Goal: Navigation & Orientation: Find specific page/section

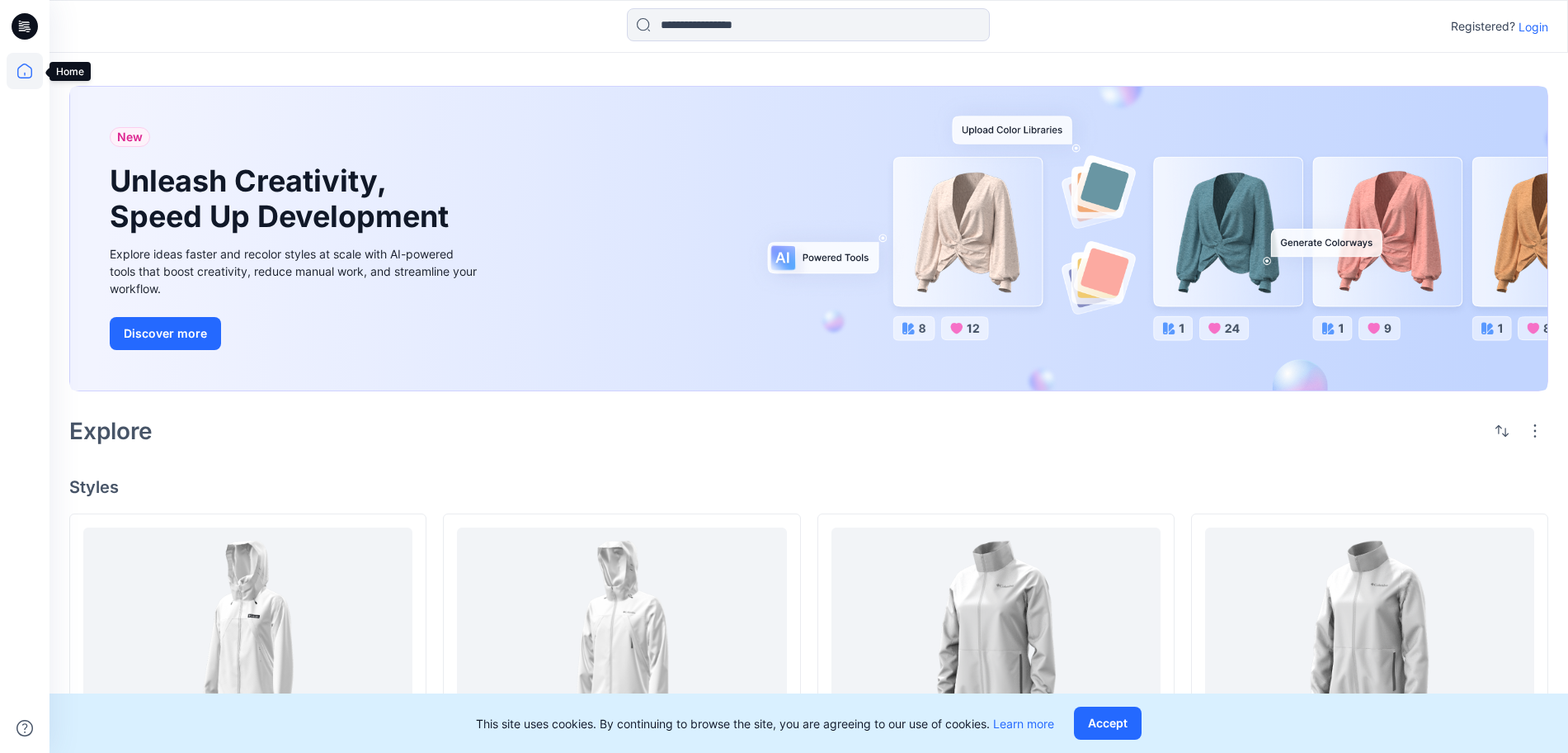
drag, startPoint x: 28, startPoint y: 79, endPoint x: 84, endPoint y: 106, distance: 62.2
click at [28, 79] on icon at bounding box center [24, 70] width 36 height 36
click at [1532, 33] on p "Login" at bounding box center [1533, 27] width 29 height 18
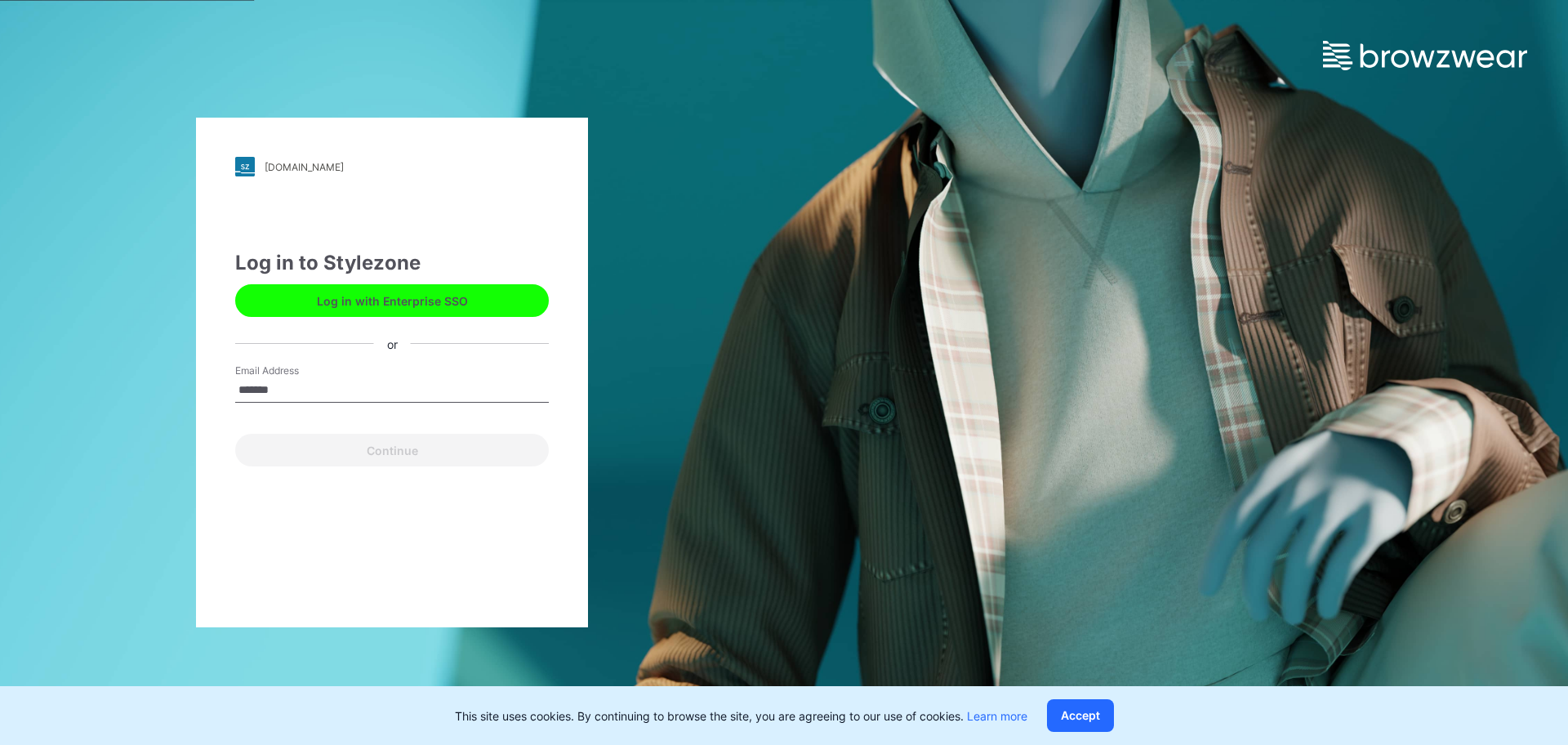
type input "**********"
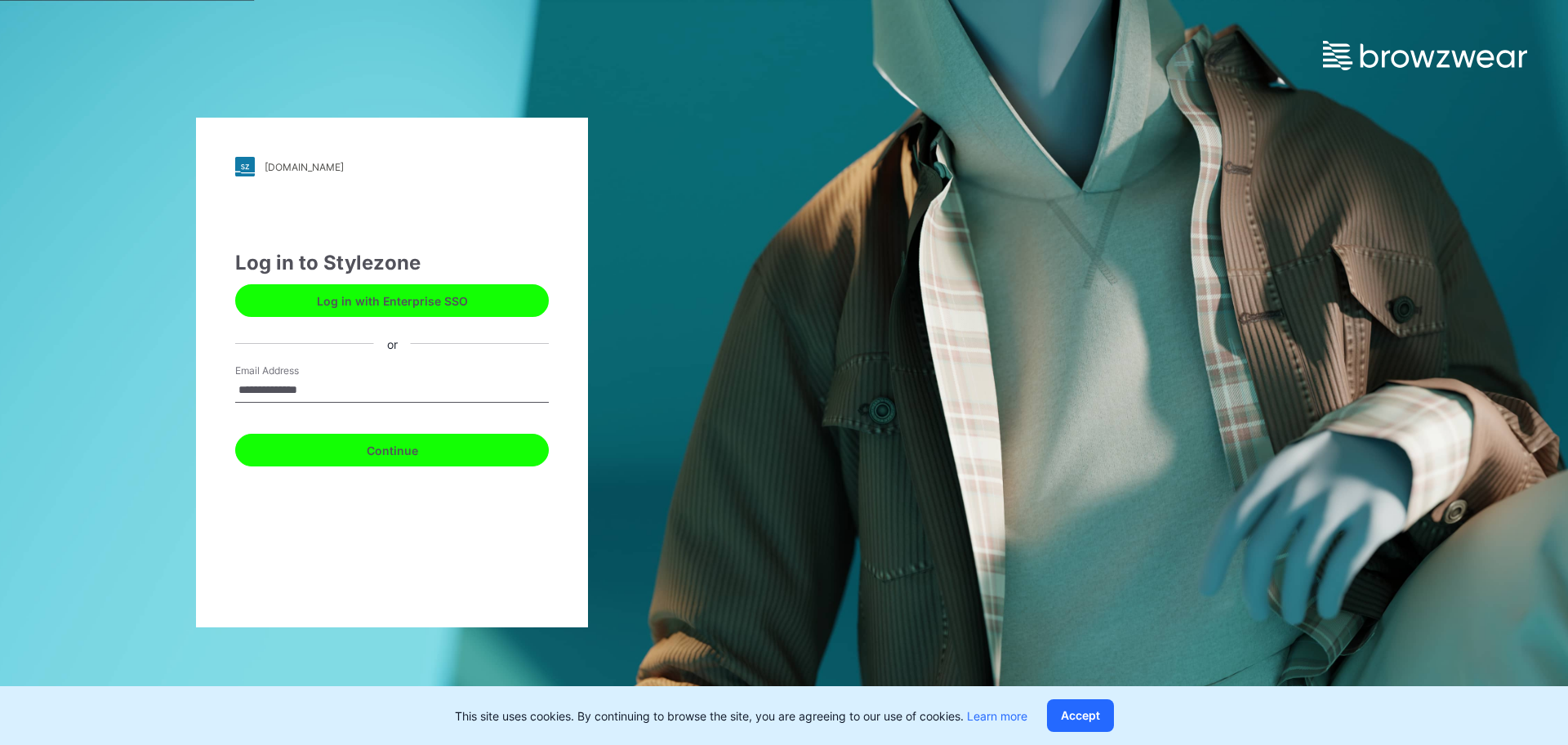
click at [393, 457] on button "Continue" at bounding box center [392, 450] width 314 height 33
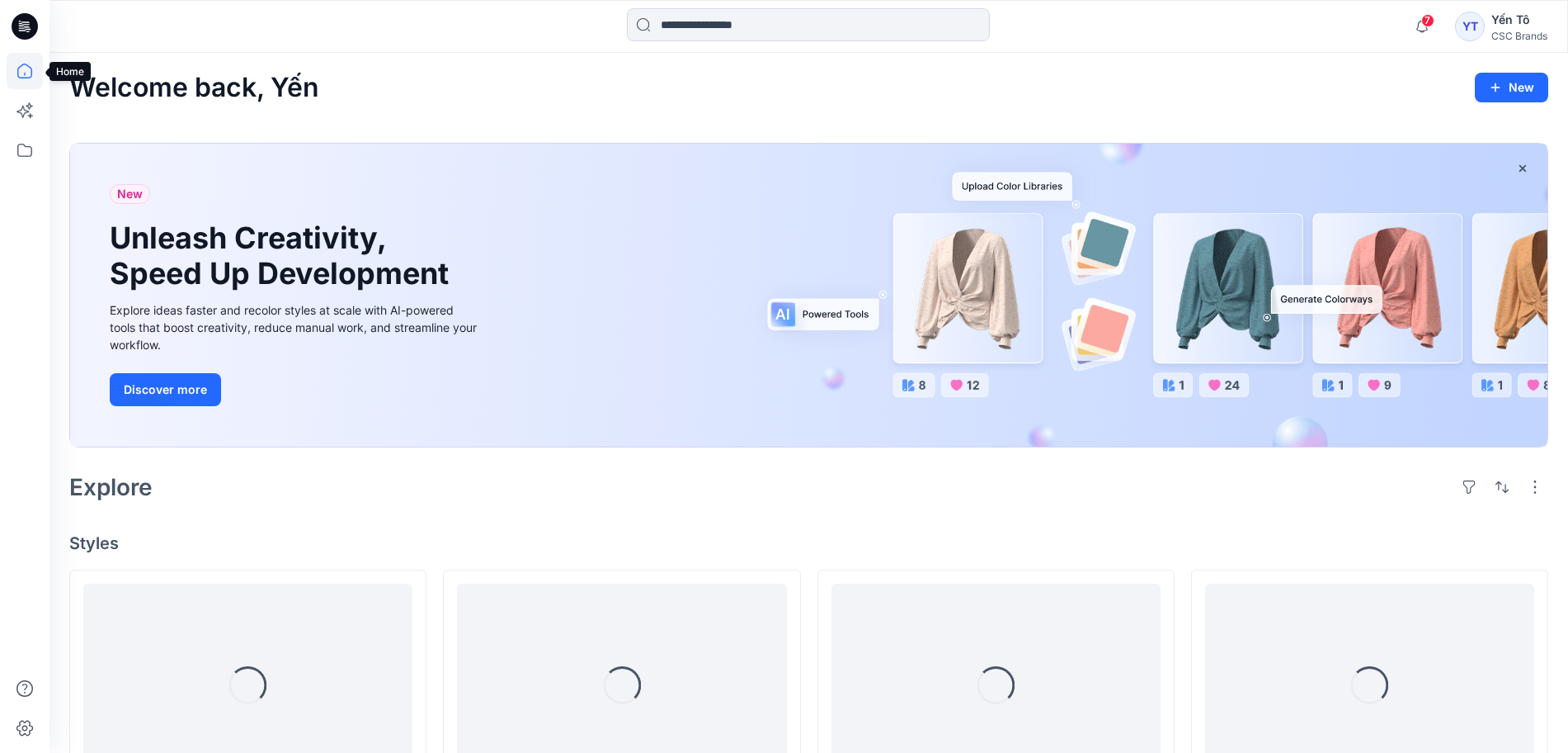
click at [29, 70] on icon at bounding box center [24, 70] width 36 height 36
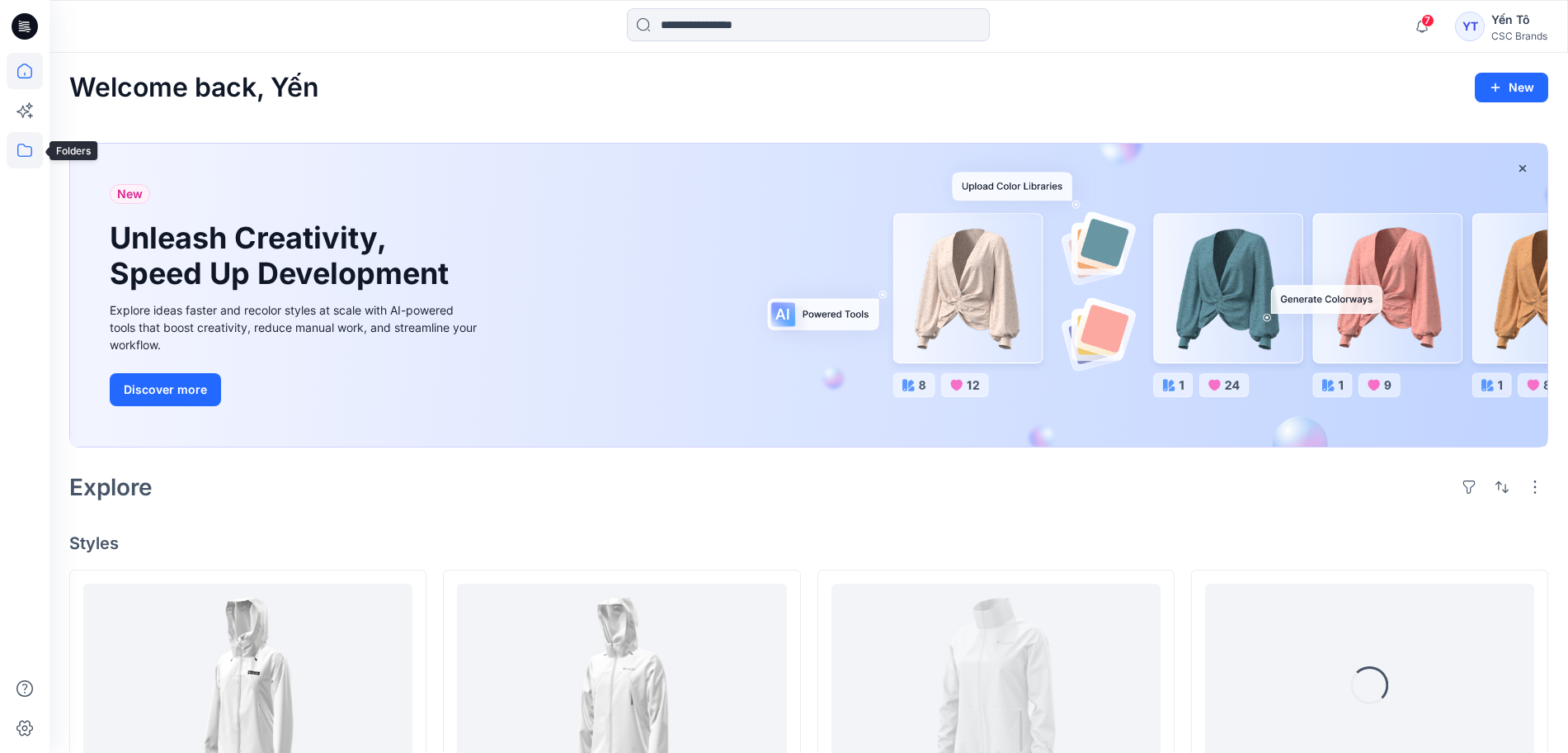
click at [21, 149] on icon at bounding box center [24, 150] width 36 height 36
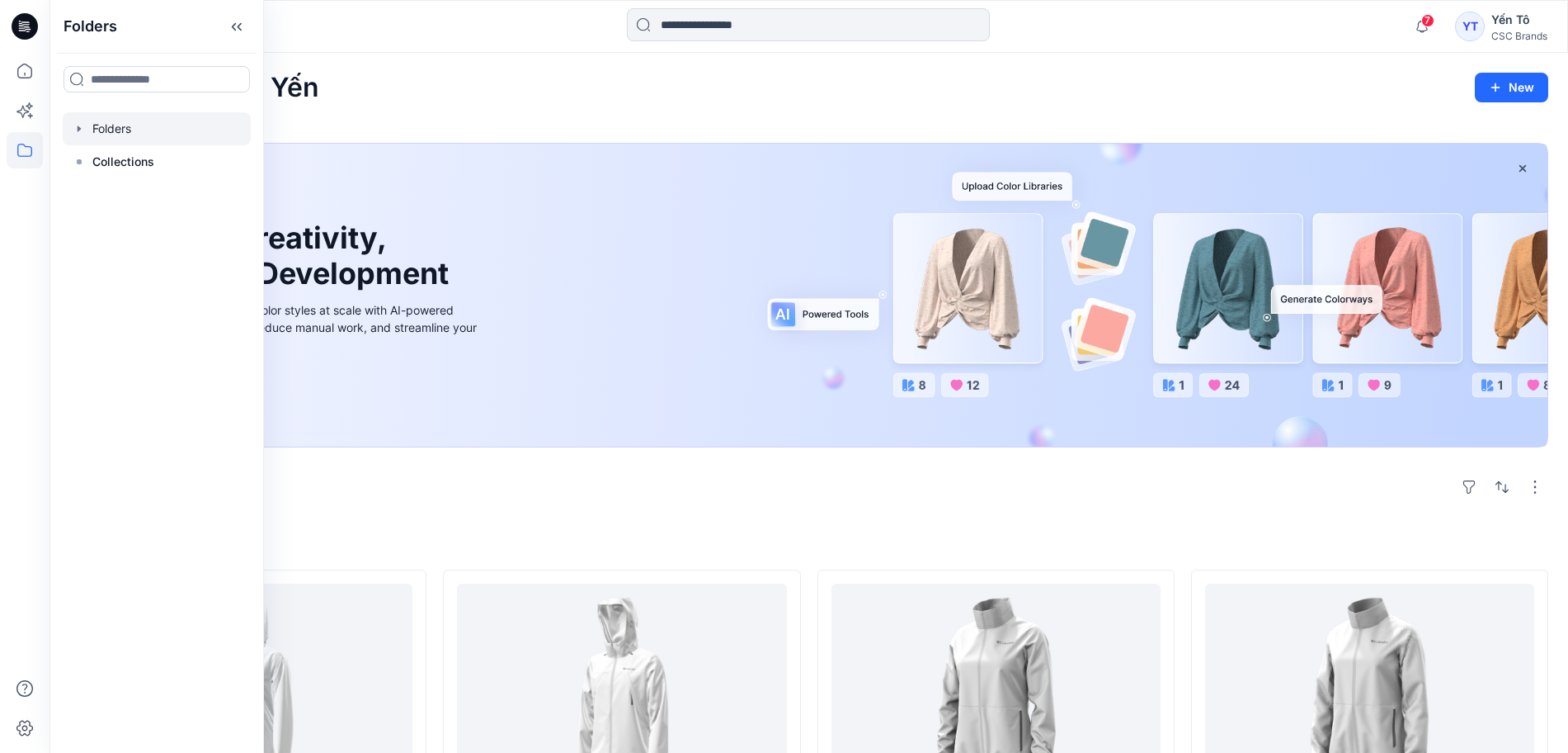
click at [126, 130] on div at bounding box center [156, 129] width 188 height 33
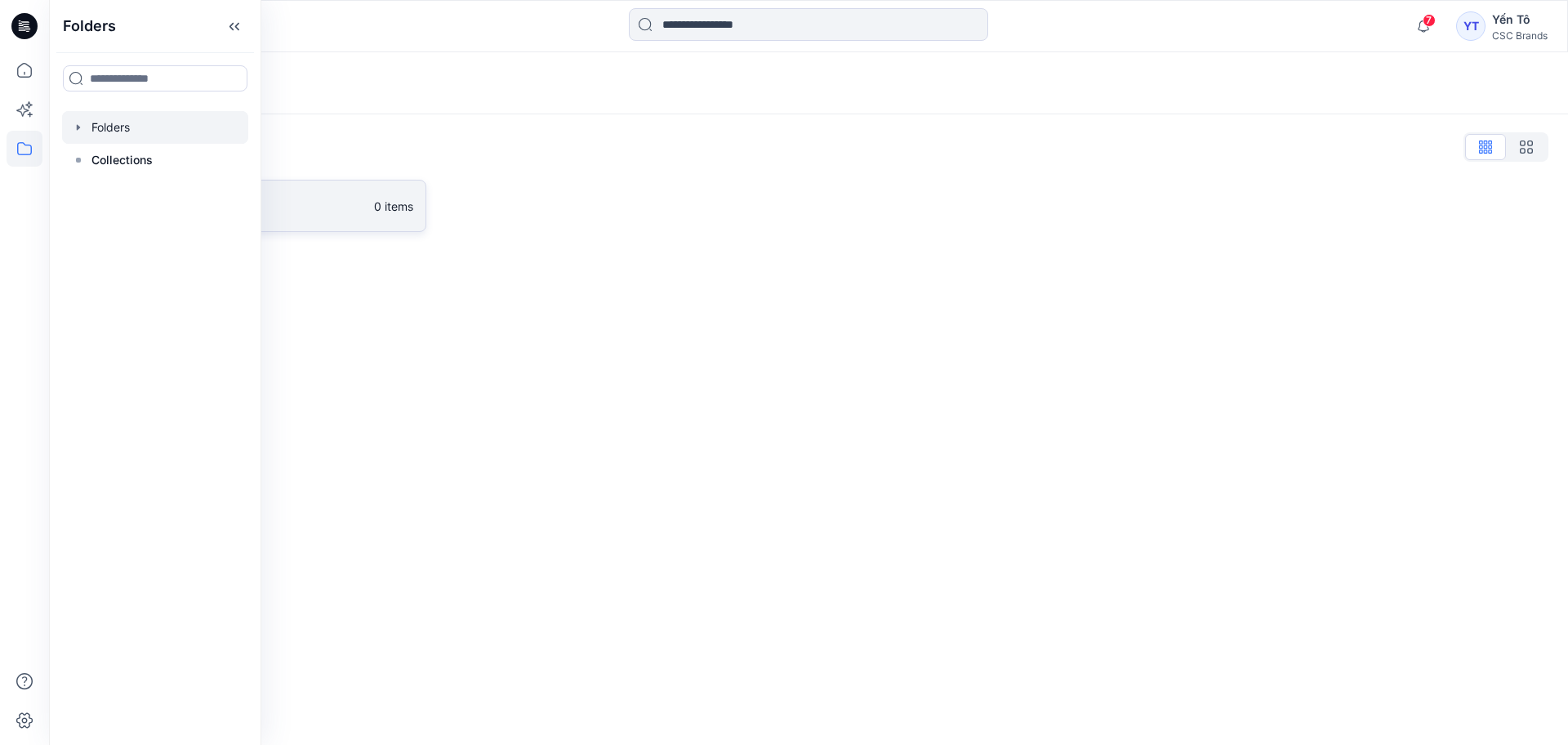
click at [362, 214] on p "FGV_TNG" at bounding box center [234, 206] width 259 height 23
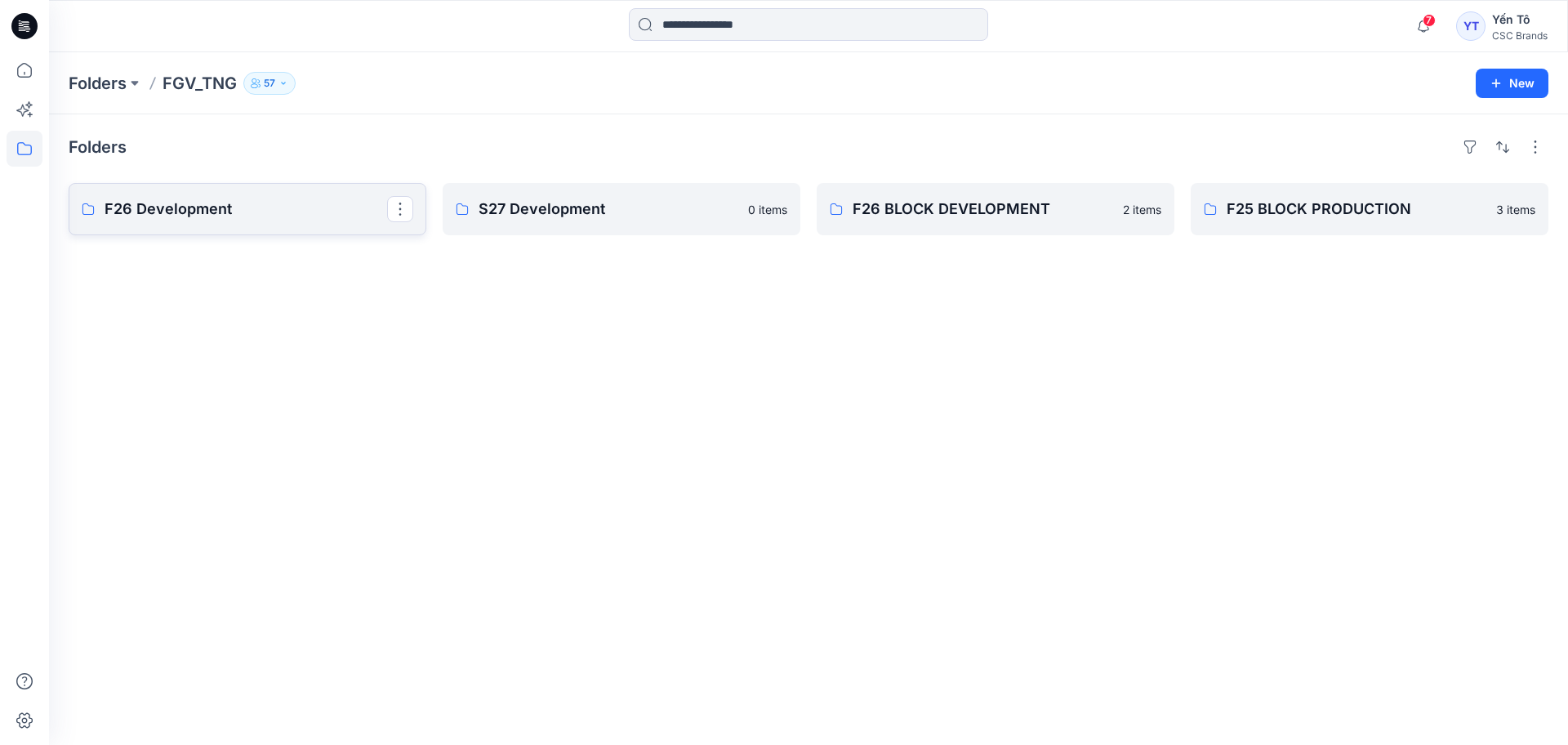
click at [118, 209] on p "F26 Development" at bounding box center [246, 209] width 283 height 23
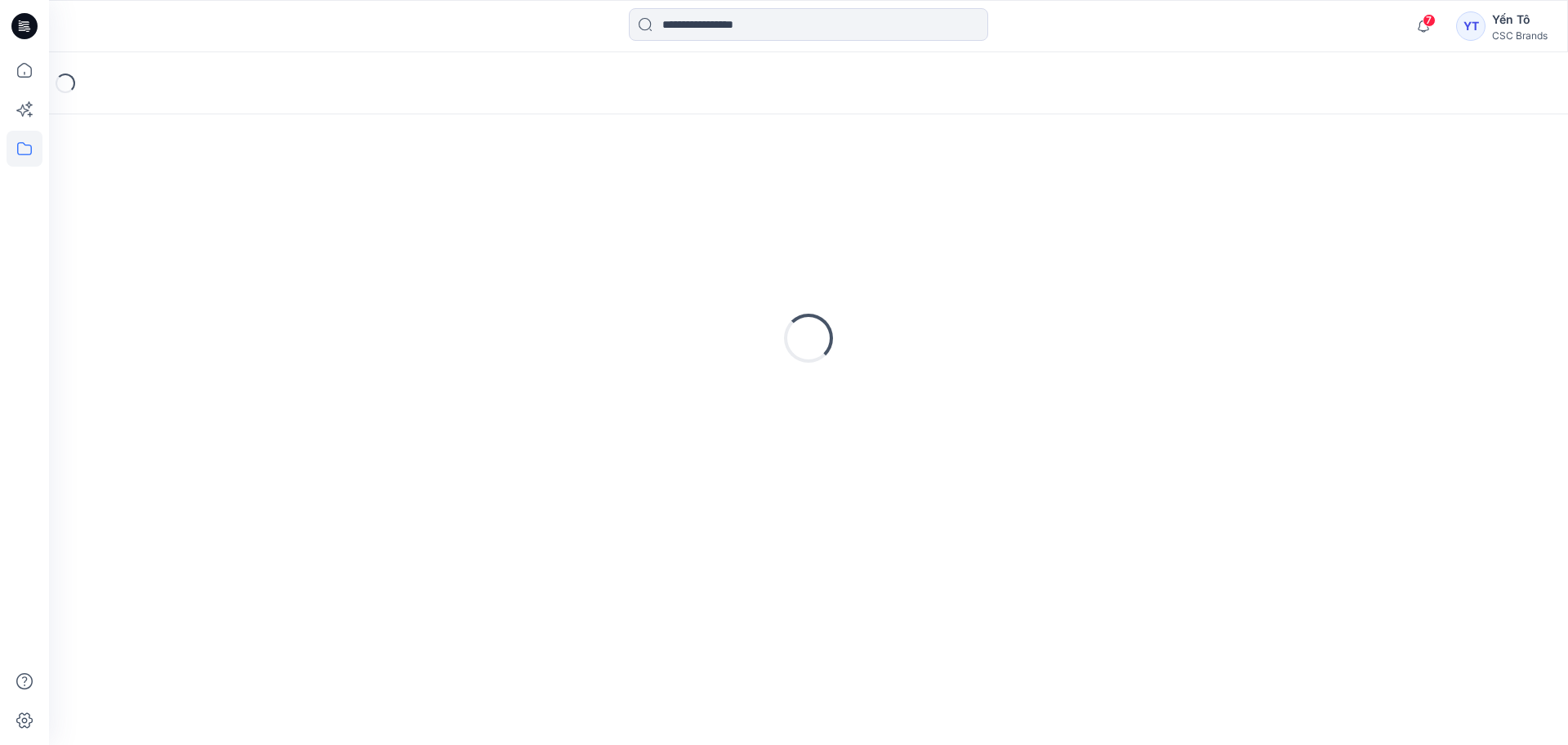
click at [118, 209] on div "Loading..." at bounding box center [808, 338] width 1480 height 408
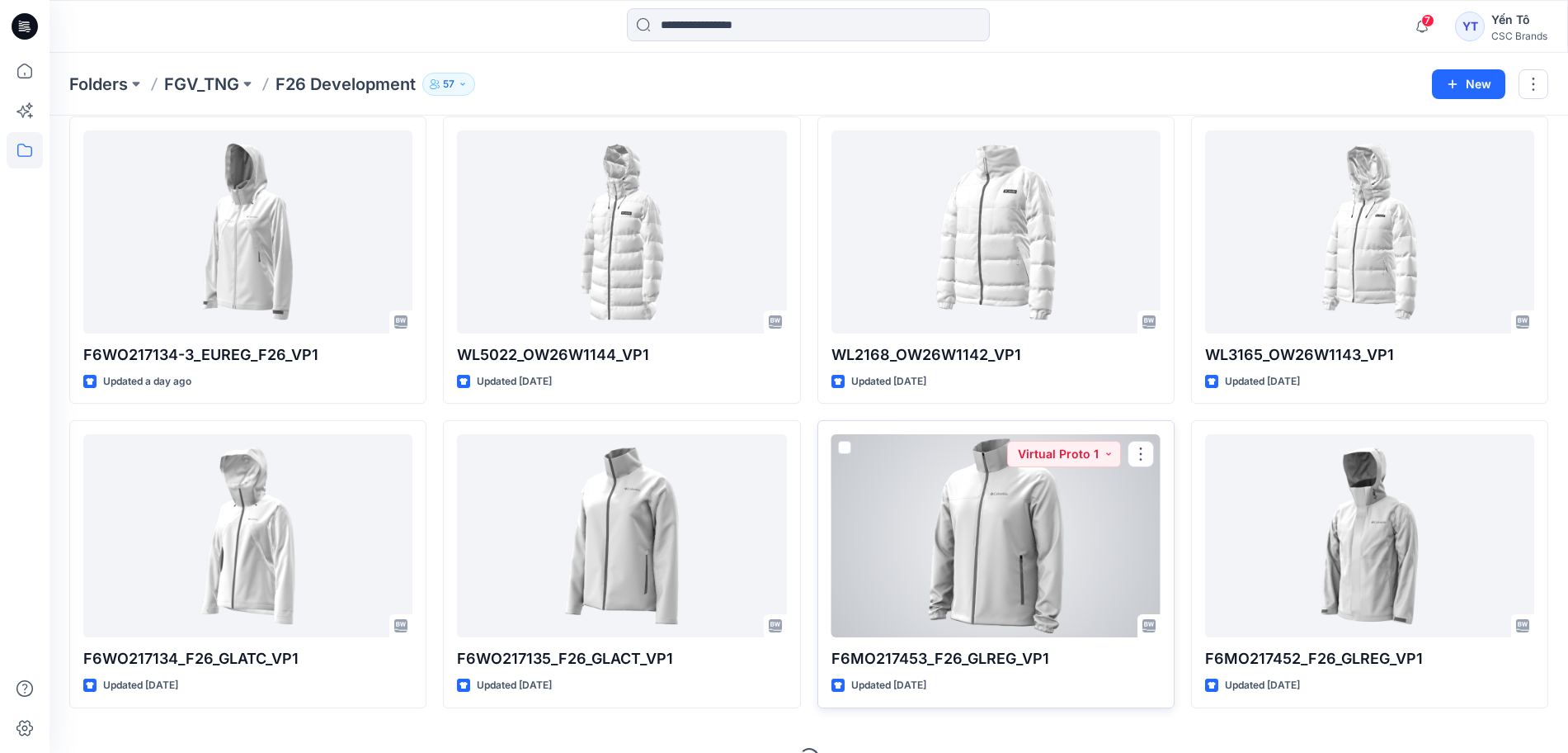
scroll to position [408, 0]
